Goal: Check status: Check status

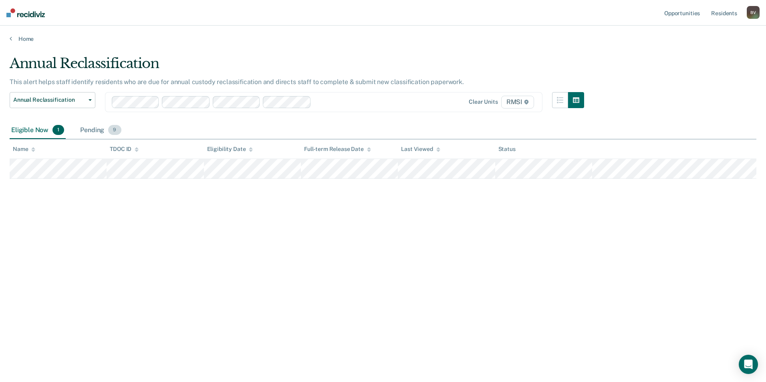
click at [111, 130] on span "9" at bounding box center [114, 130] width 13 height 10
